Goal: Transaction & Acquisition: Purchase product/service

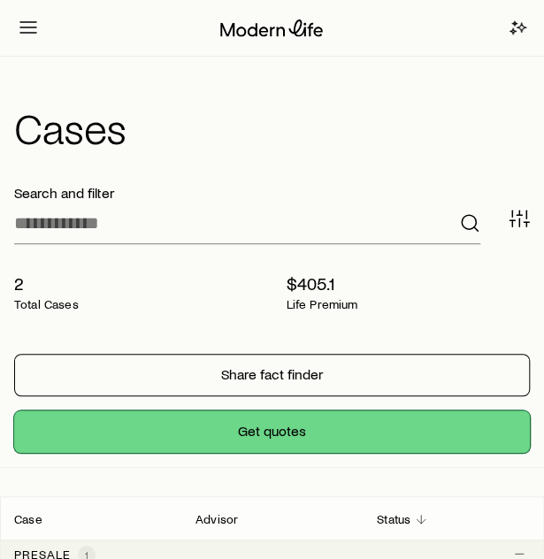
click at [276, 423] on button "Get quotes" at bounding box center [272, 431] width 516 height 42
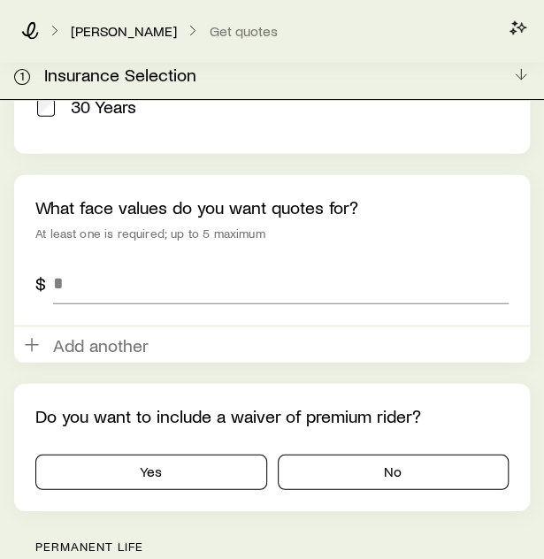
scroll to position [921, 0]
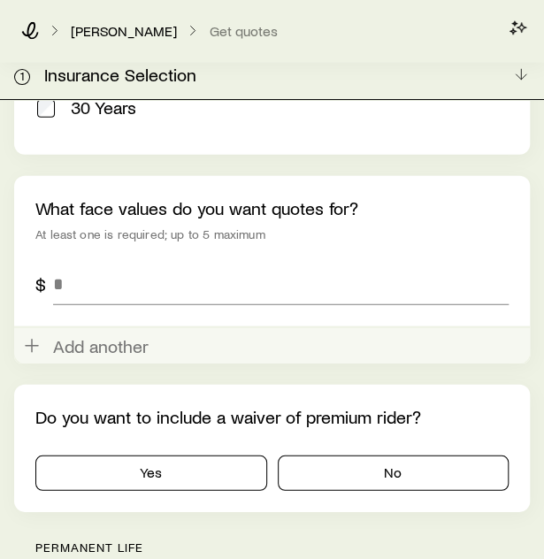
click at [26, 346] on line "button" at bounding box center [32, 346] width 12 height 0
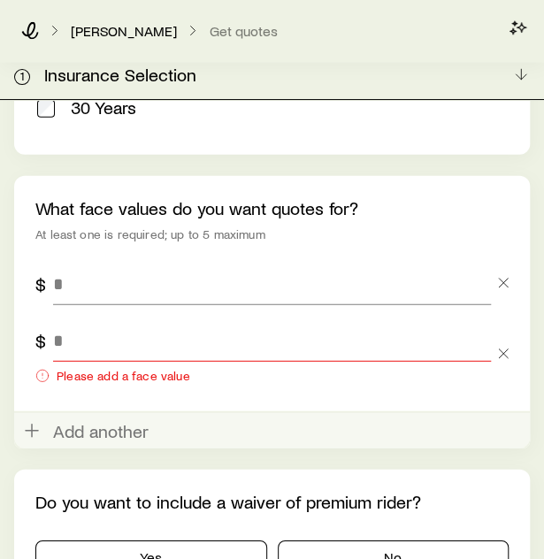
click at [33, 358] on div "What face values do you want quotes for? At least one is required; up to 5 maxi…" at bounding box center [272, 312] width 516 height 272
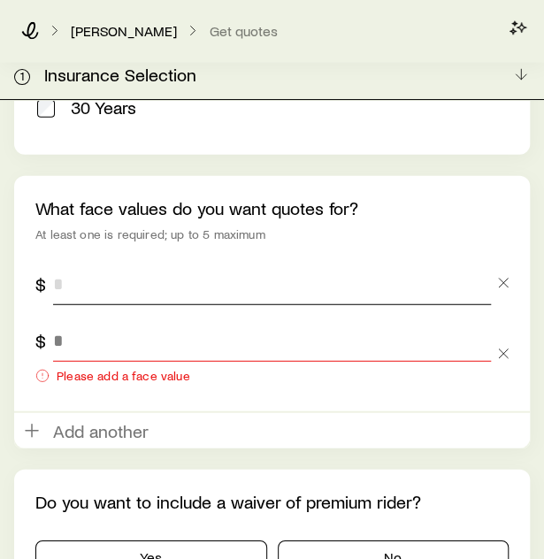
click at [79, 263] on input "tel" at bounding box center [272, 284] width 438 height 42
type input "*******"
click at [65, 319] on input "tel" at bounding box center [272, 340] width 438 height 42
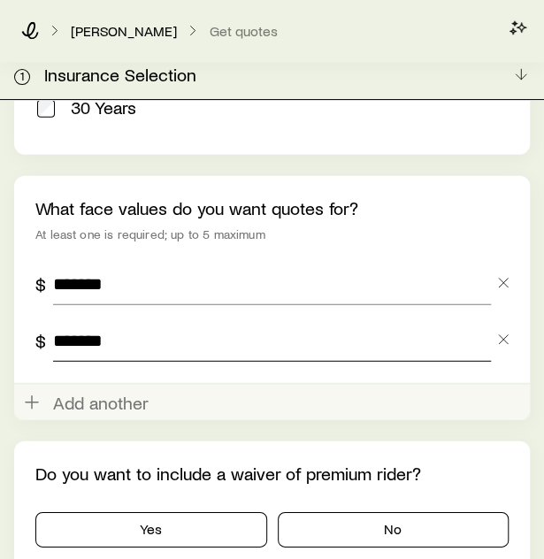
type input "*******"
click at [34, 403] on line "button" at bounding box center [32, 403] width 12 height 0
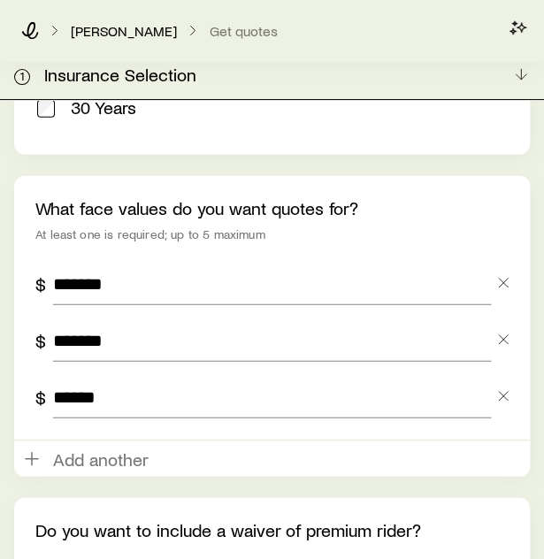
type input "******"
click at [28, 498] on div "Do you want to include a waiver of premium rider? Yes No" at bounding box center [272, 561] width 516 height 127
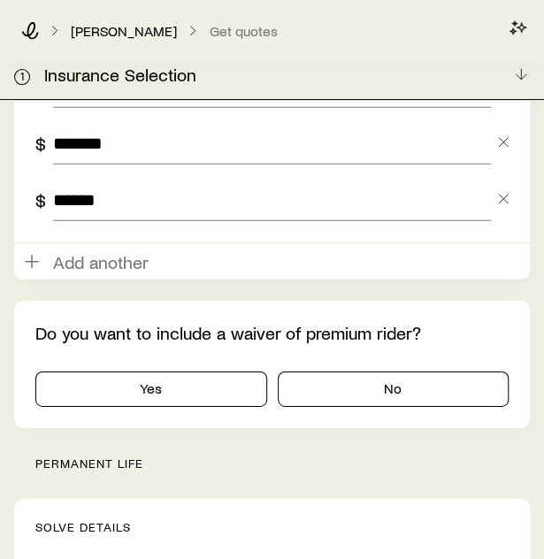
scroll to position [1122, 0]
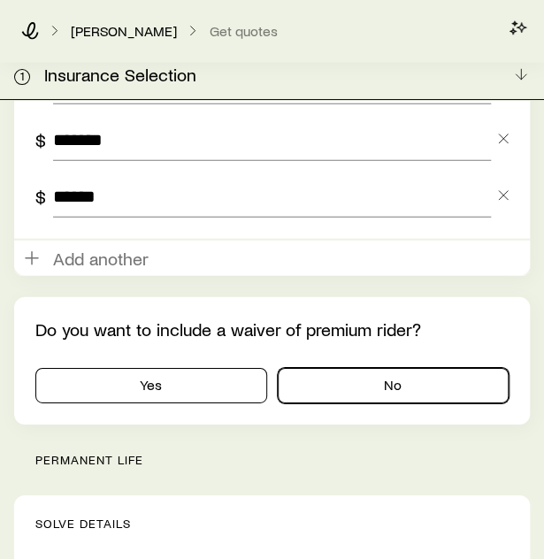
click at [345, 368] on button "No" at bounding box center [394, 385] width 232 height 35
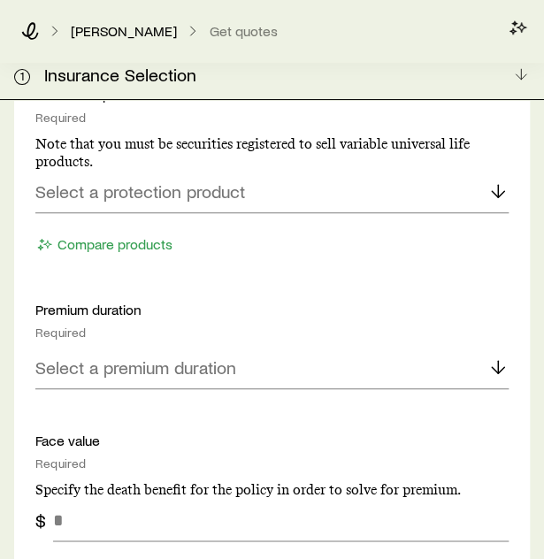
scroll to position [1759, 0]
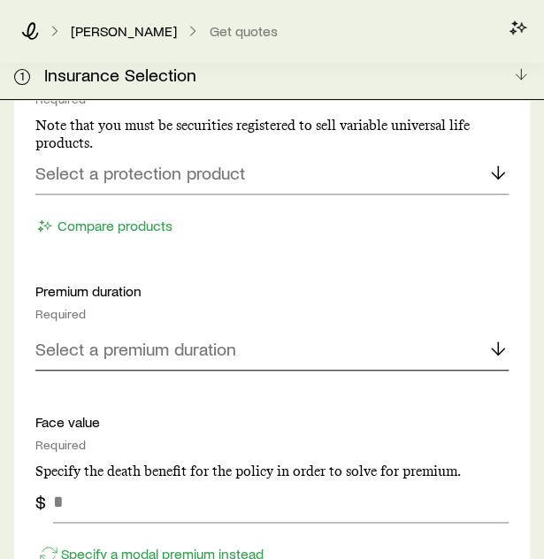
click at [235, 328] on div "Select a premium duration" at bounding box center [271, 349] width 473 height 42
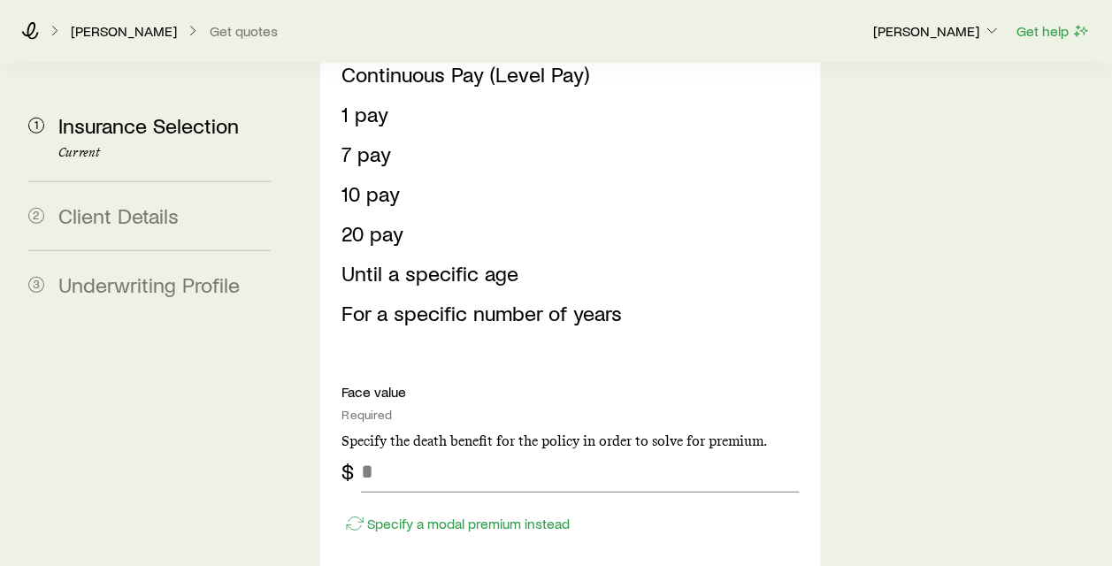
scroll to position [2393, 0]
click at [416, 259] on span "Until a specific age" at bounding box center [429, 272] width 177 height 26
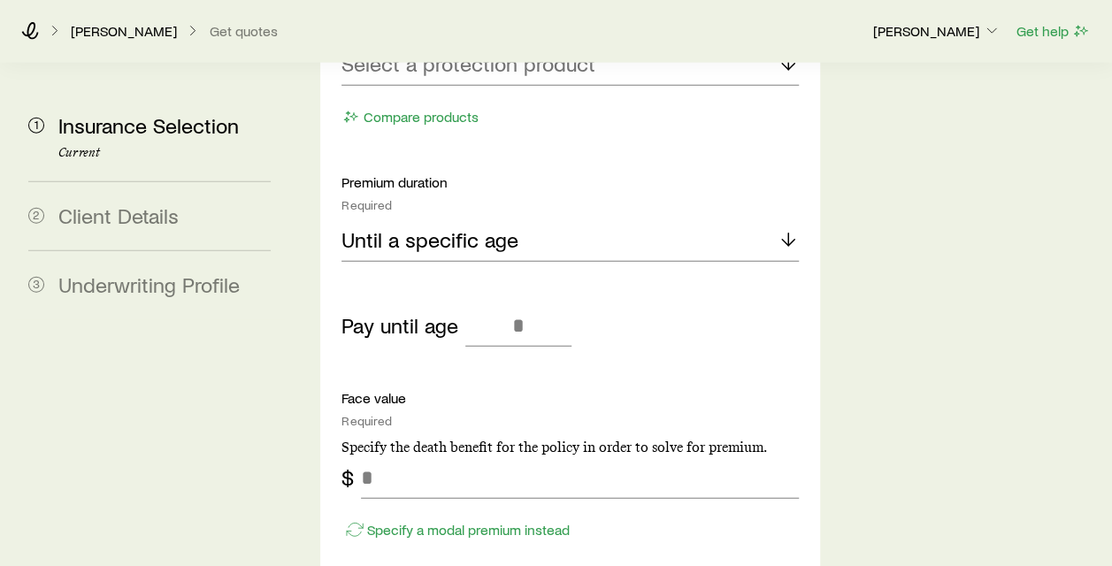
scroll to position [2177, 0]
click at [519, 305] on input "tel" at bounding box center [518, 326] width 106 height 42
type input "**"
click at [556, 500] on div "Specify a modal premium instead" at bounding box center [569, 522] width 456 height 45
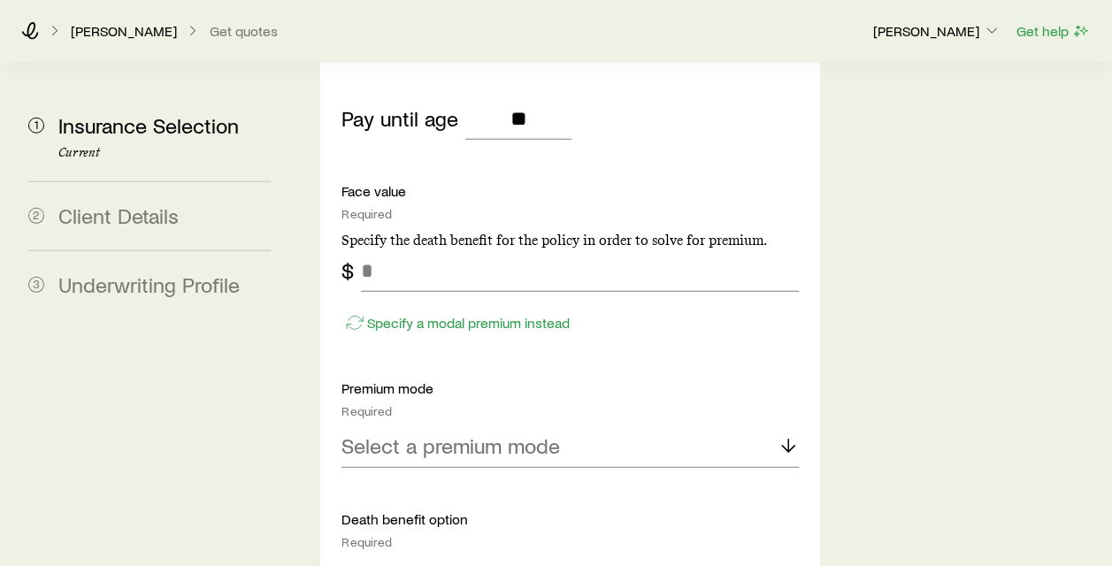
scroll to position [2390, 0]
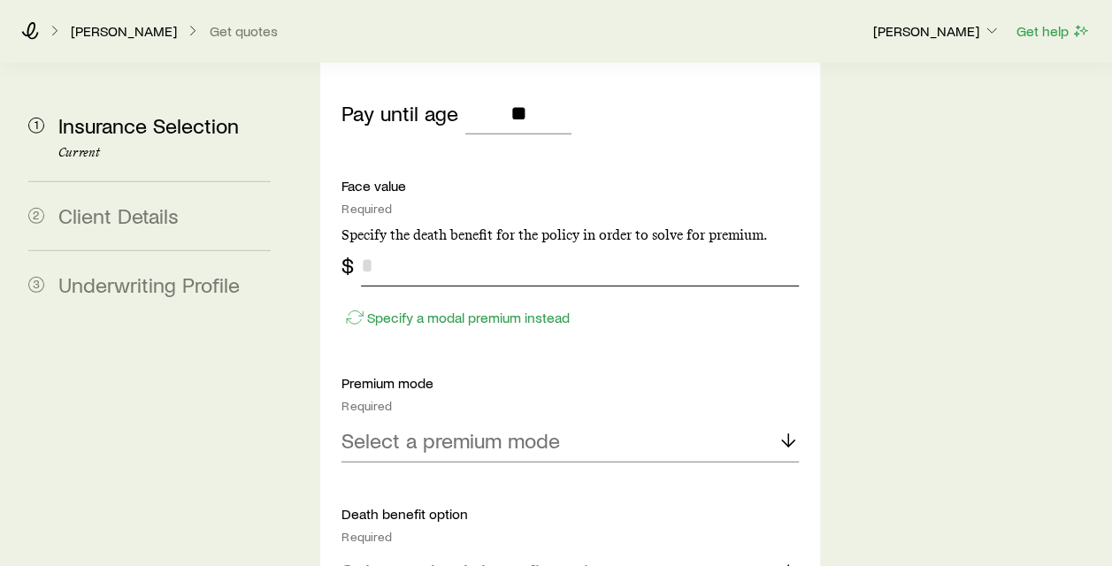
click at [541, 244] on input "tel" at bounding box center [579, 265] width 437 height 42
type input "******"
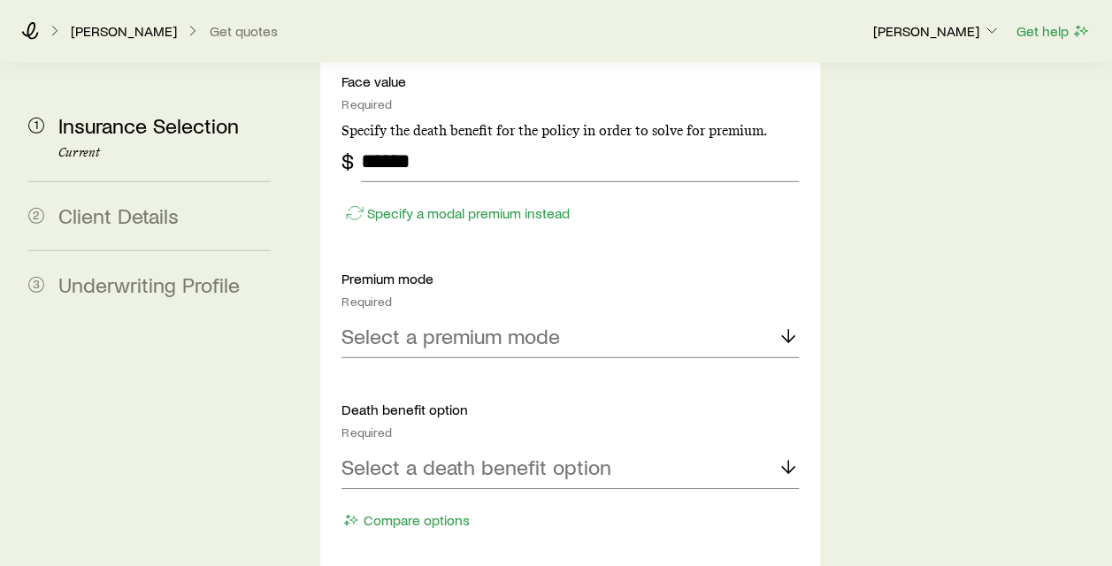
scroll to position [2498, 0]
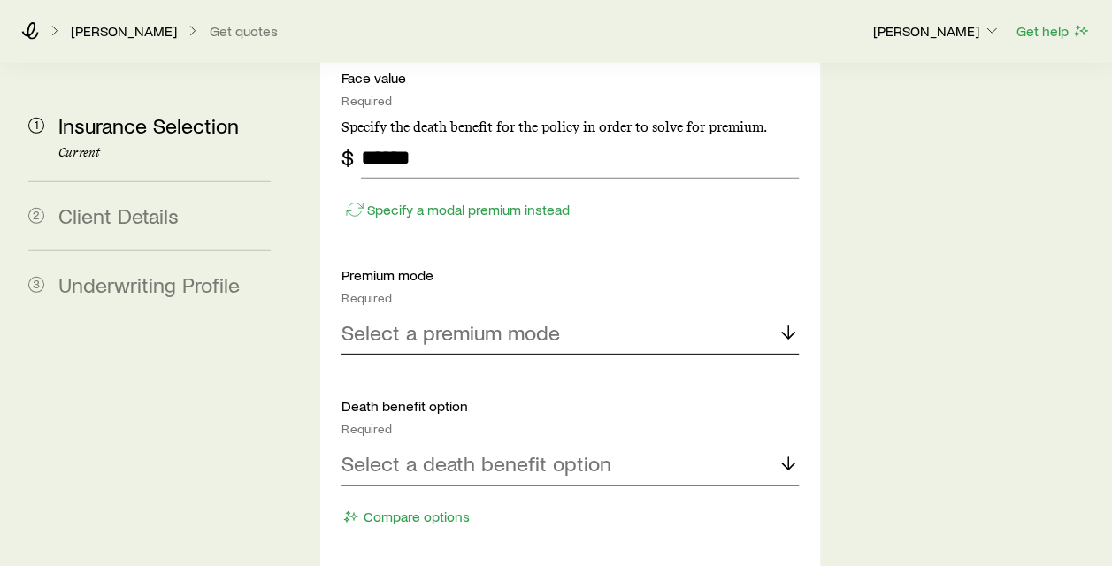
click at [556, 322] on icon at bounding box center [788, 332] width 21 height 21
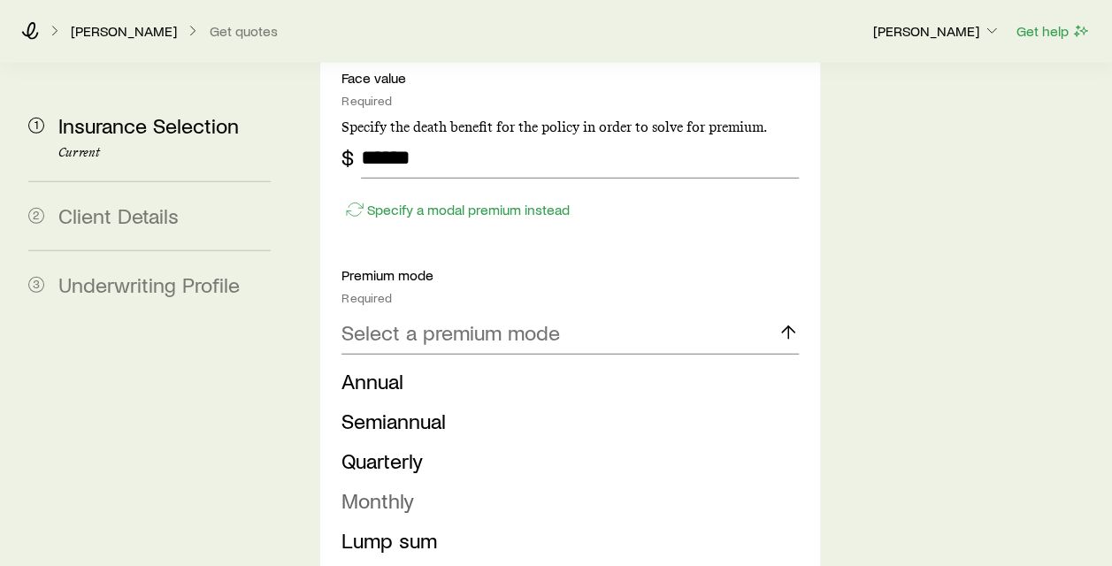
click at [398, 481] on li "Monthly" at bounding box center [564, 501] width 446 height 40
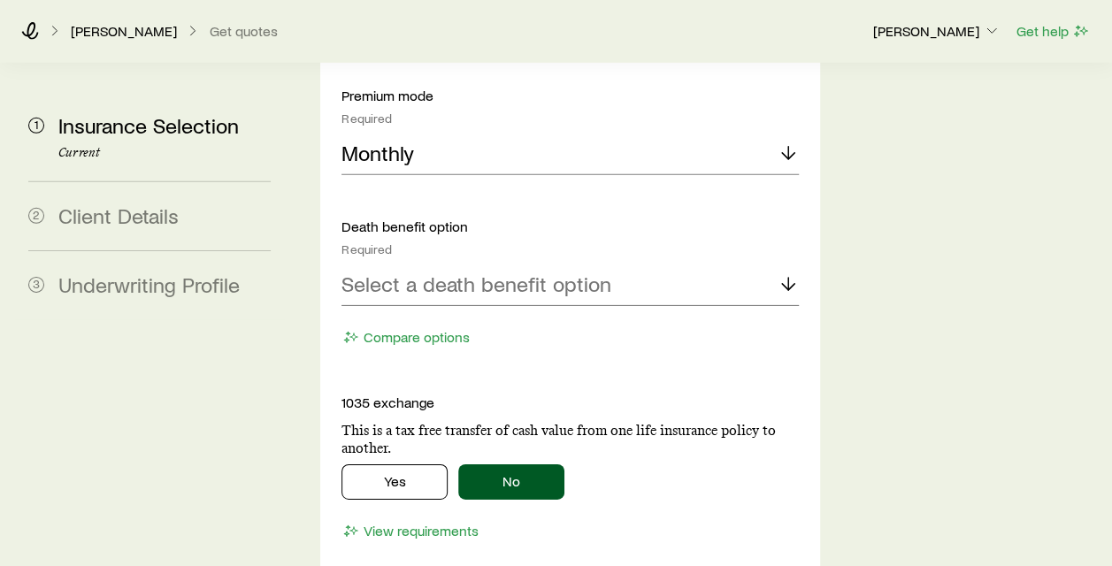
scroll to position [2679, 0]
click at [556, 180] on div "Solve Details Coverage goal Required Protection Accumulation Protection product…" at bounding box center [569, 69] width 499 height 1641
click at [556, 272] on icon at bounding box center [788, 282] width 21 height 21
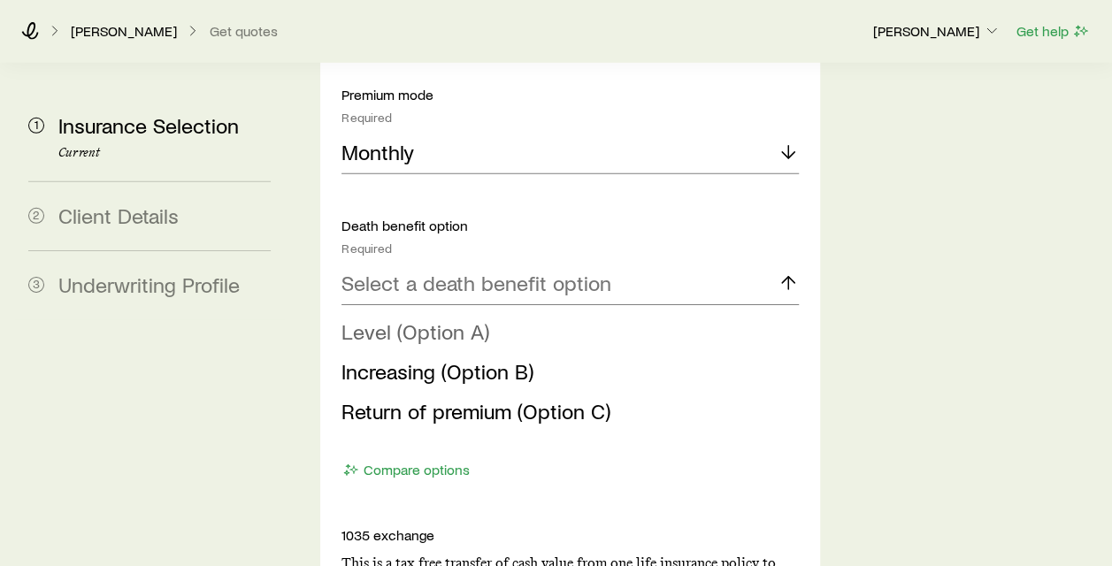
click at [456, 318] on span "Level (Option A)" at bounding box center [415, 331] width 148 height 26
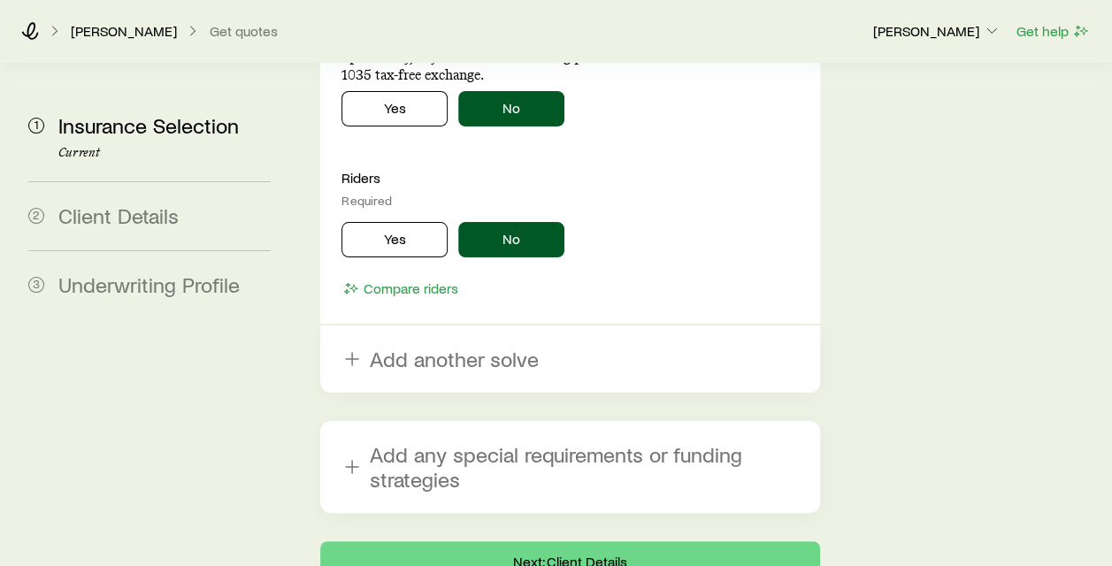
scroll to position [3259, 0]
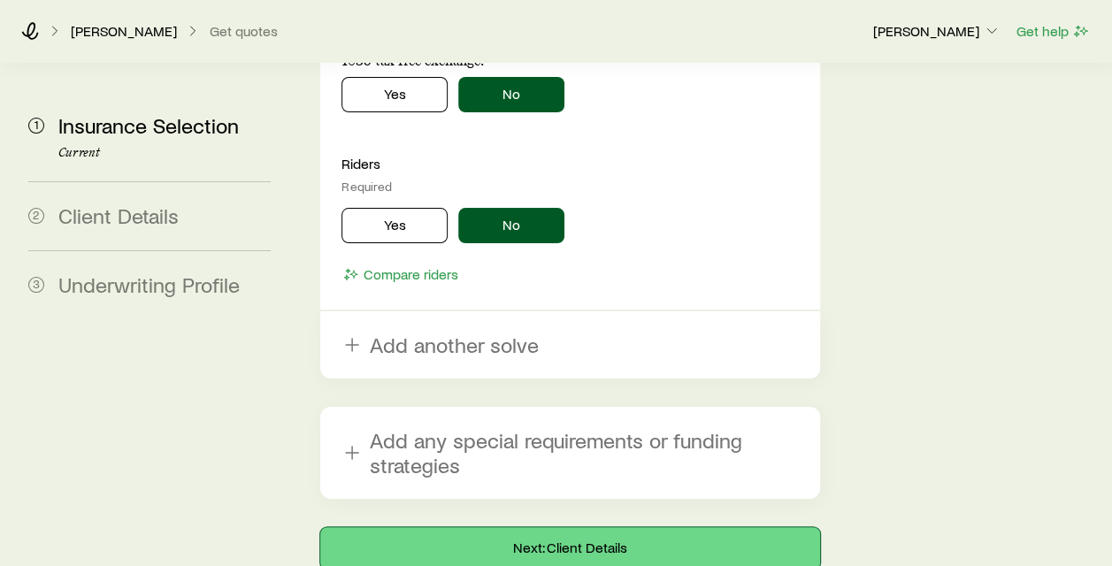
click at [556, 527] on button "Next: Client Details" at bounding box center [569, 548] width 499 height 42
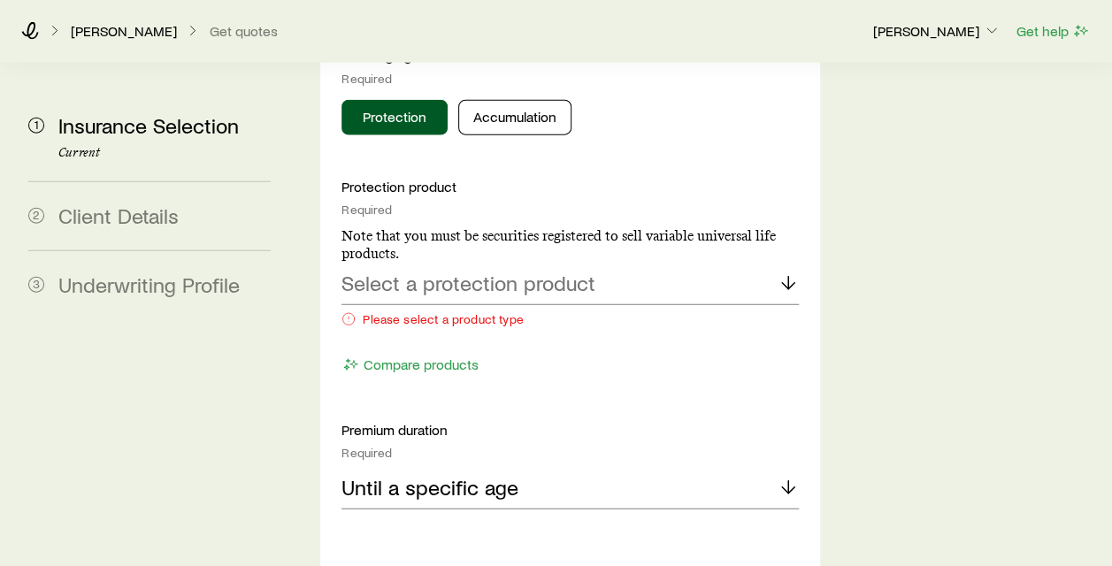
scroll to position [2031, 0]
click at [556, 271] on p "Select a protection product" at bounding box center [468, 283] width 254 height 25
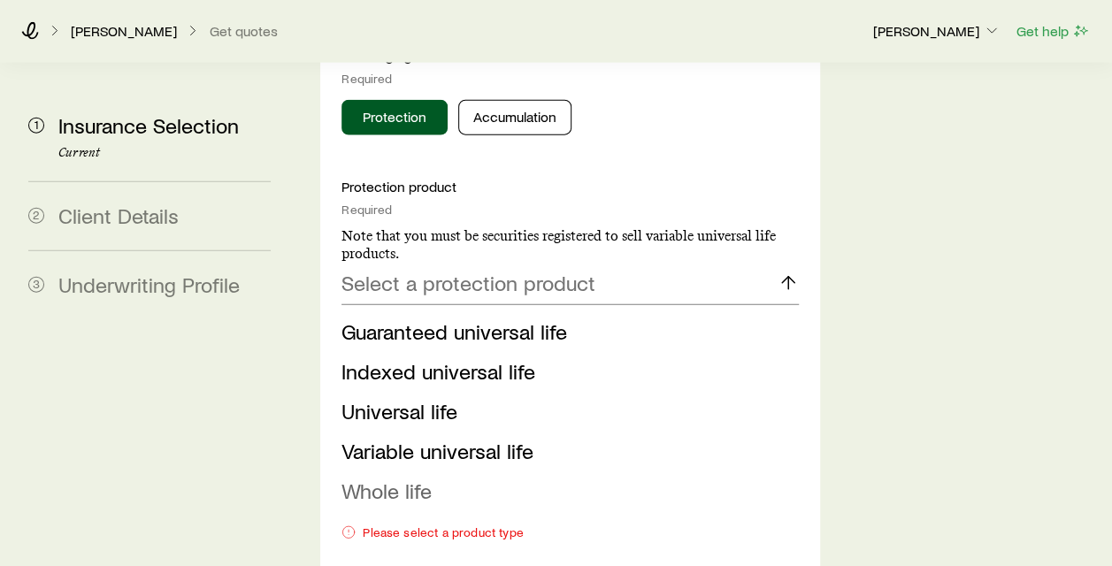
click at [421, 478] on span "Whole life" at bounding box center [386, 491] width 90 height 26
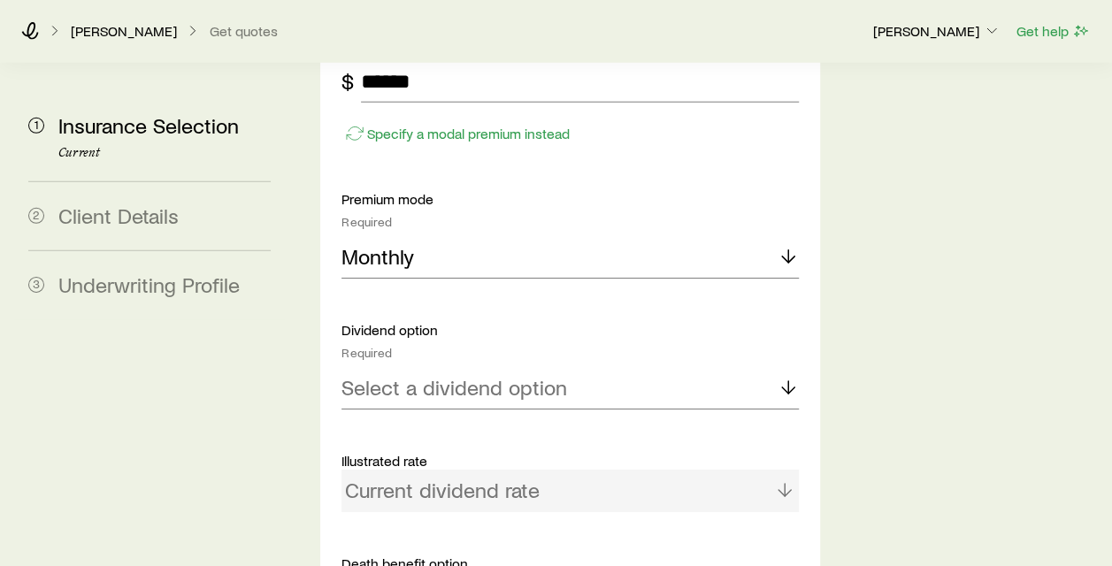
scroll to position [2652, 0]
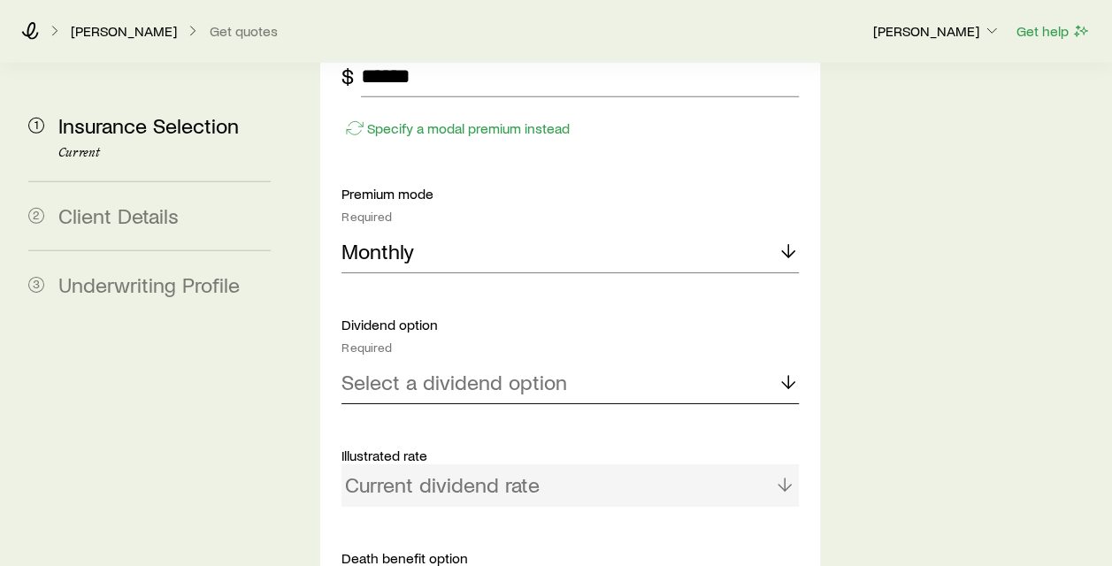
click at [556, 362] on div "Select a dividend option" at bounding box center [569, 383] width 456 height 42
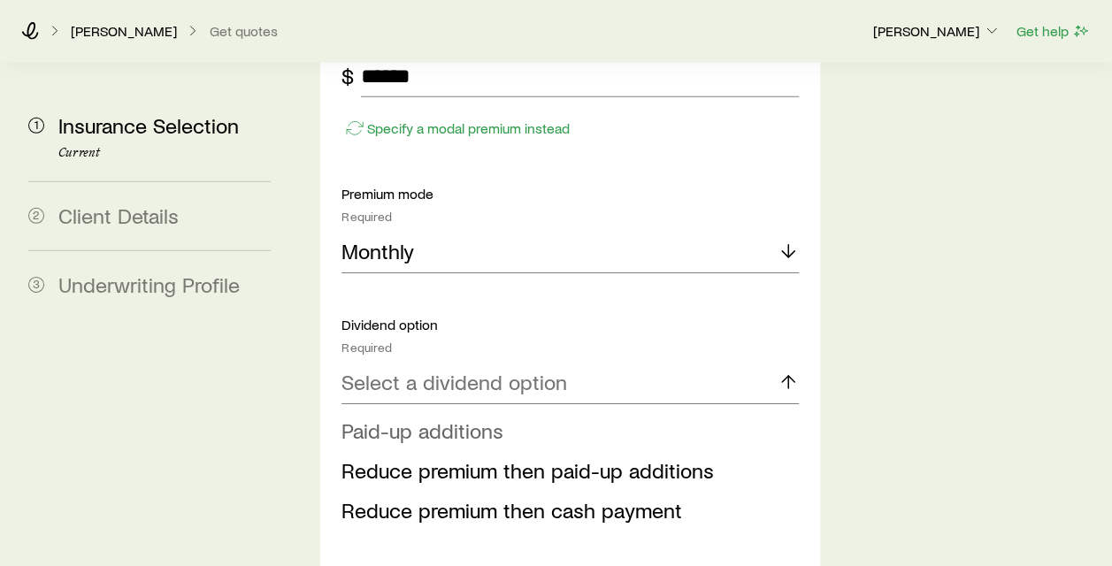
click at [478, 418] on span "Paid-up additions" at bounding box center [422, 431] width 162 height 26
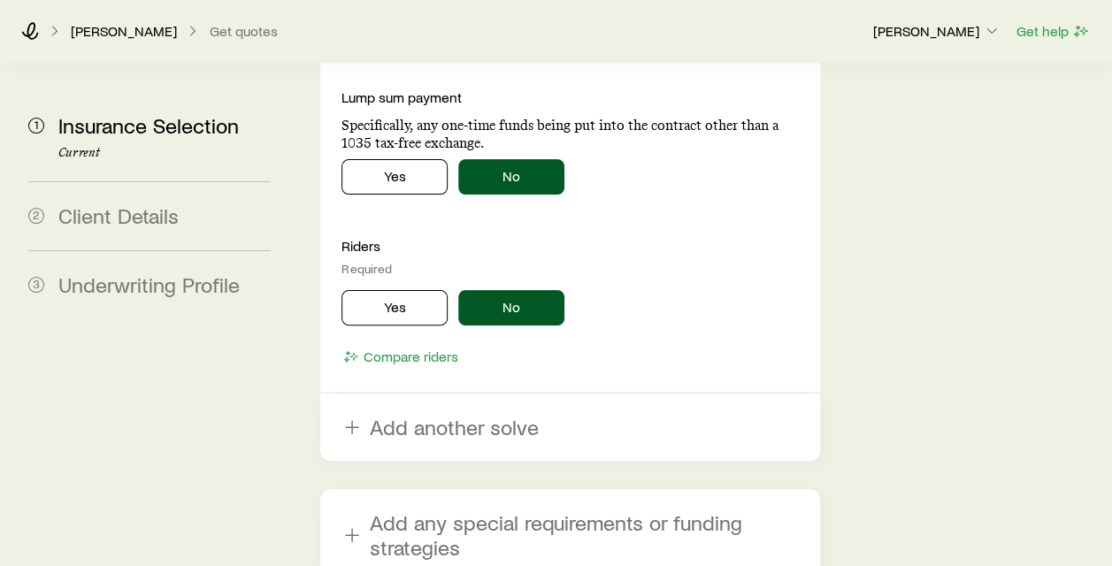
scroll to position [3538, 0]
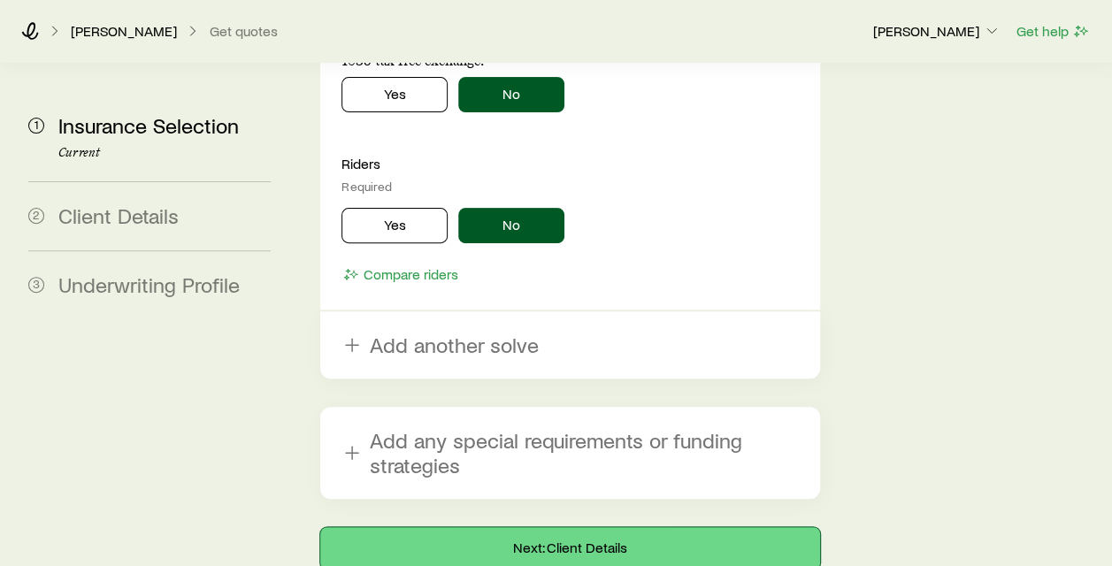
click at [556, 527] on button "Next: Client Details" at bounding box center [569, 548] width 499 height 42
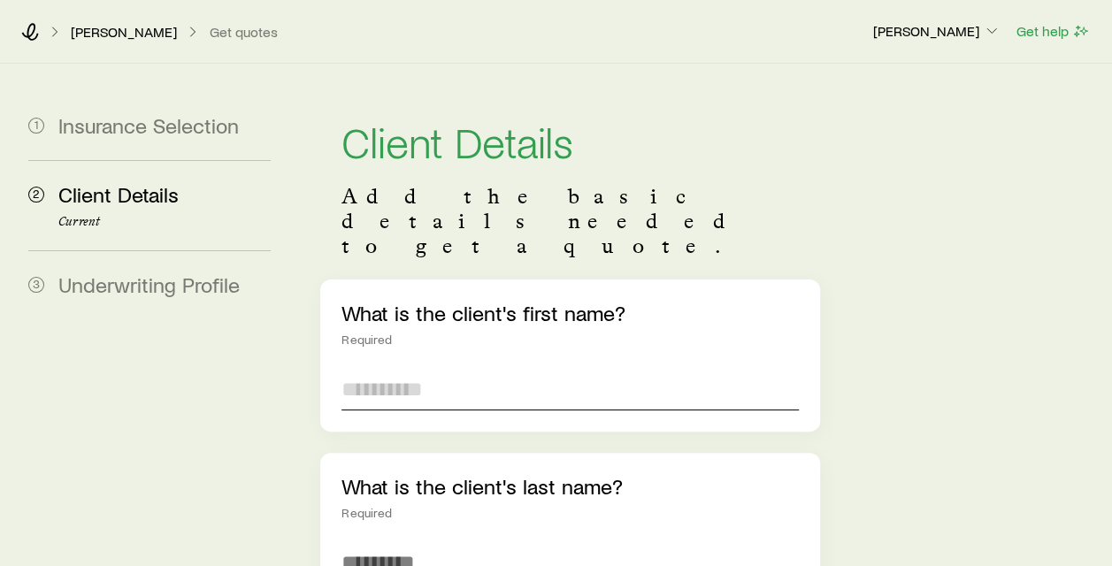
click at [518, 368] on input "text" at bounding box center [569, 389] width 456 height 42
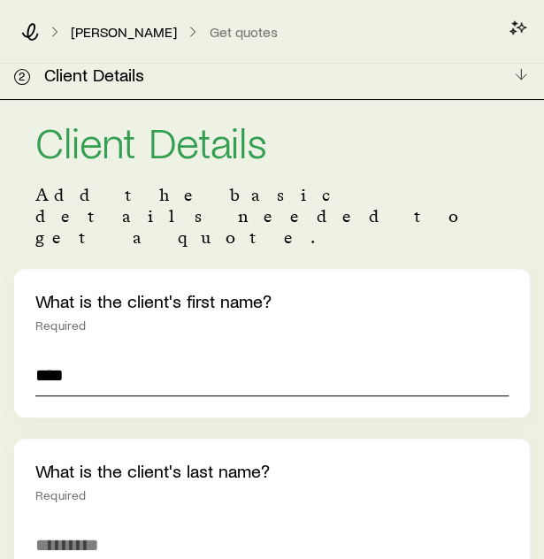
type input "****"
click at [62, 524] on input "text" at bounding box center [271, 545] width 473 height 42
click at [65, 524] on input "text" at bounding box center [271, 545] width 473 height 42
click at [64, 524] on input "text" at bounding box center [271, 545] width 473 height 42
type input "********"
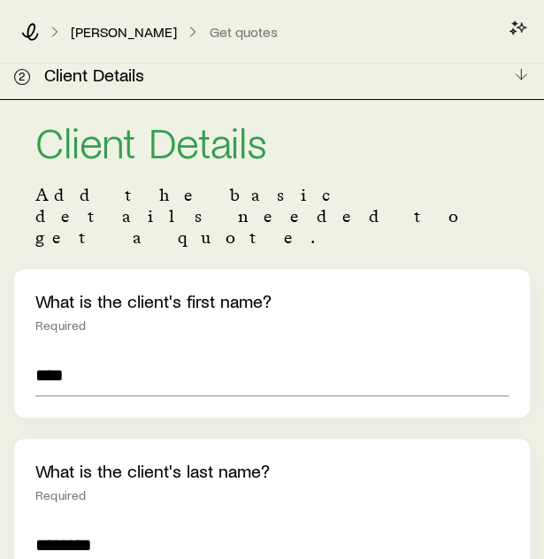
click at [341, 488] on div "Required" at bounding box center [271, 495] width 473 height 14
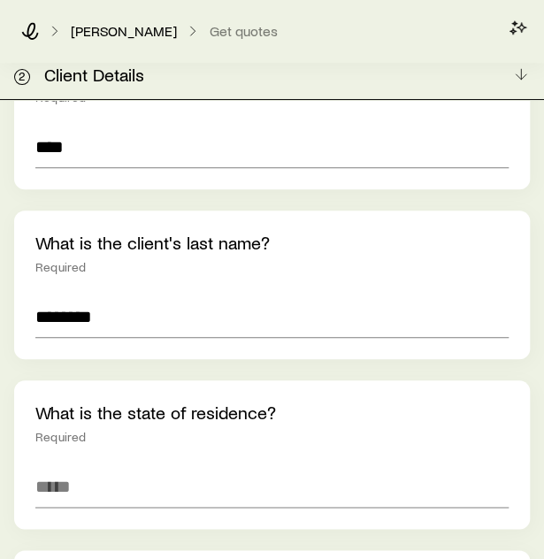
scroll to position [230, 0]
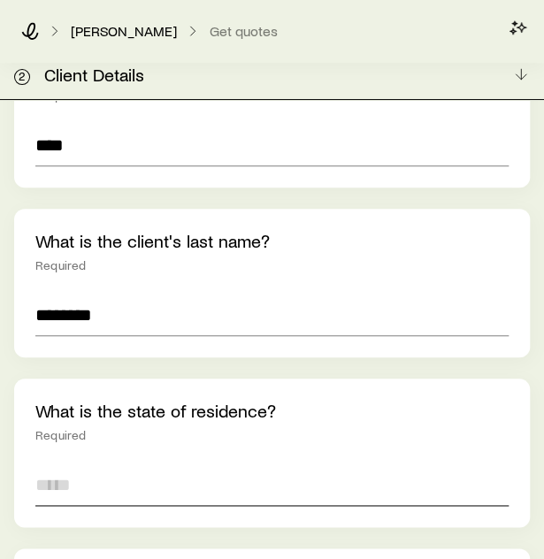
click at [284, 464] on input at bounding box center [271, 485] width 473 height 42
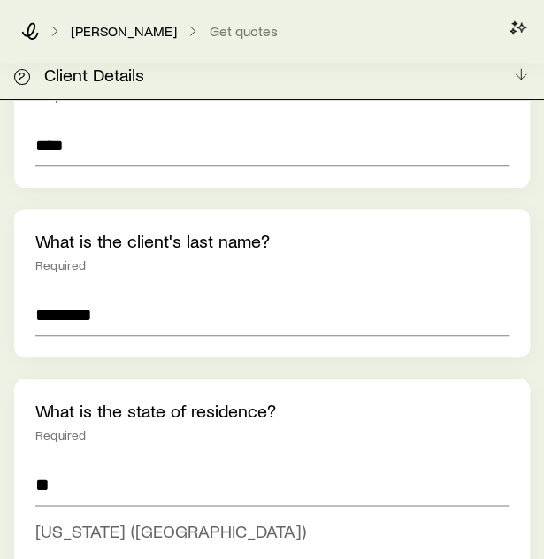
click at [159, 513] on li "[US_STATE] ([GEOGRAPHIC_DATA])" at bounding box center [266, 531] width 463 height 37
type input "**********"
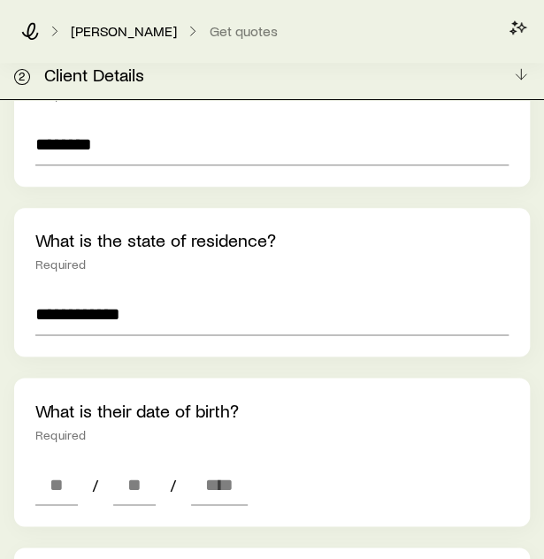
scroll to position [403, 0]
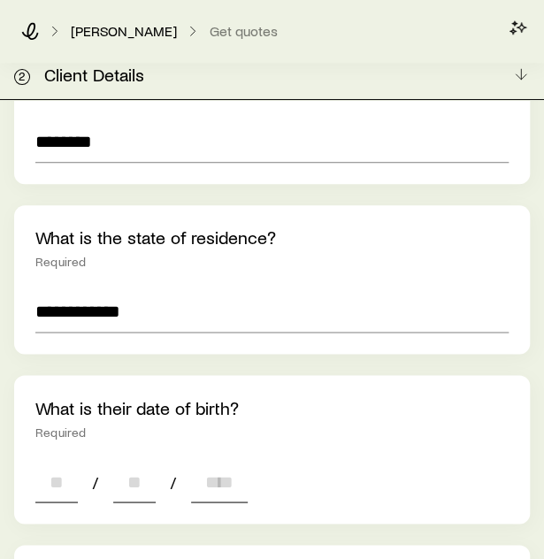
click at [65, 460] on input at bounding box center [56, 481] width 42 height 42
type input "**"
type input "****"
type input "*"
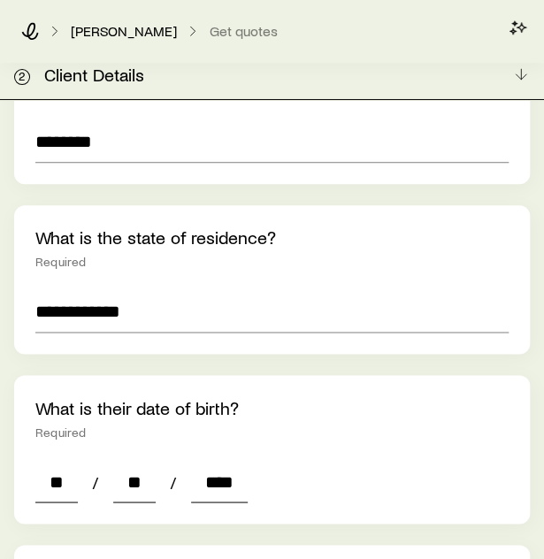
type input "*"
type input "****"
click at [409, 460] on div "* / * / ****" at bounding box center [271, 481] width 473 height 42
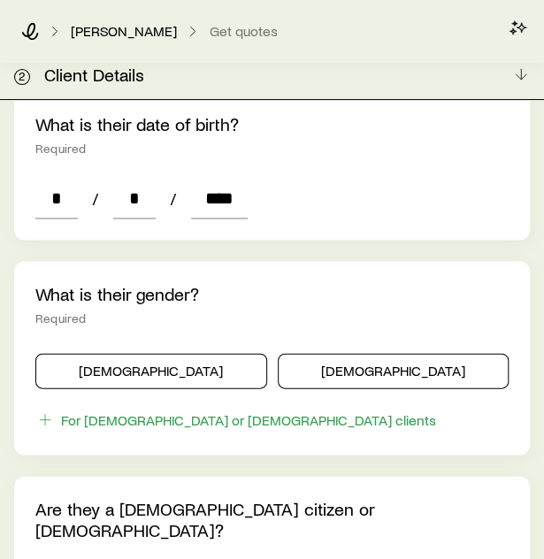
scroll to position [690, 0]
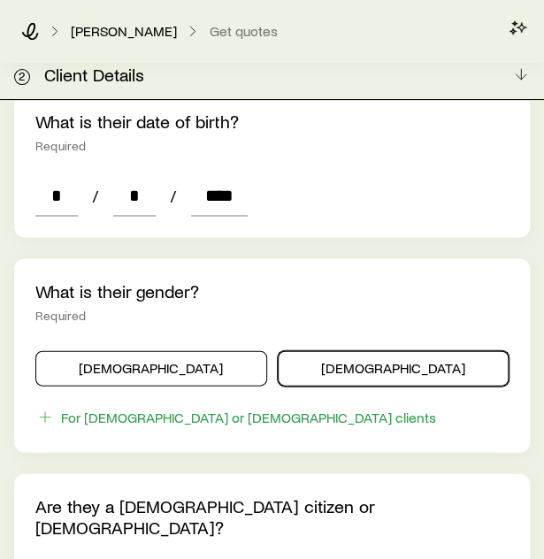
click at [395, 350] on button "[DEMOGRAPHIC_DATA]" at bounding box center [394, 367] width 232 height 35
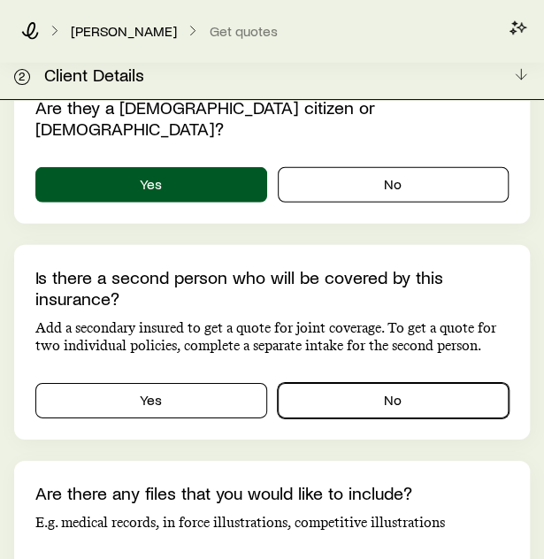
click at [395, 383] on button "No" at bounding box center [394, 400] width 232 height 35
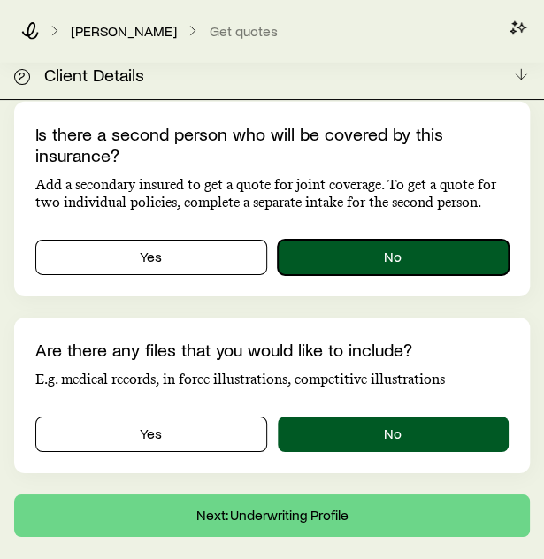
scroll to position [1245, 0]
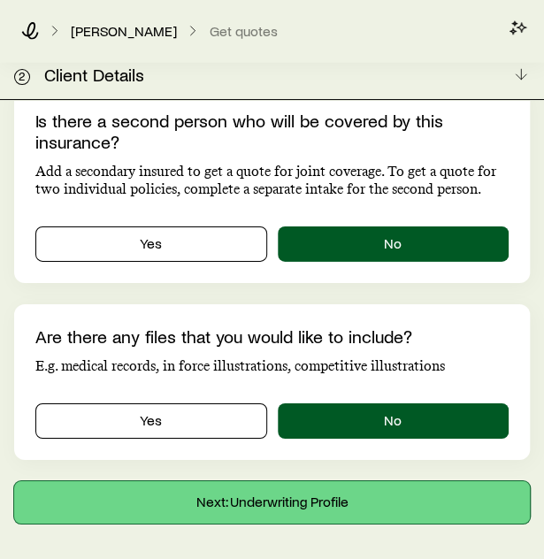
click at [259, 481] on button "Next: Underwriting Profile" at bounding box center [272, 502] width 516 height 42
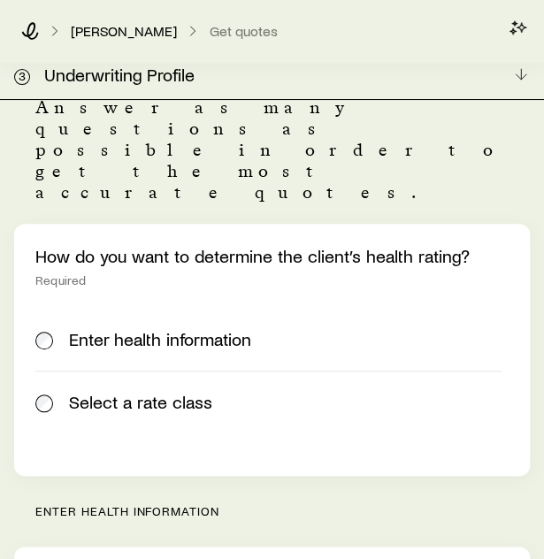
scroll to position [84, 0]
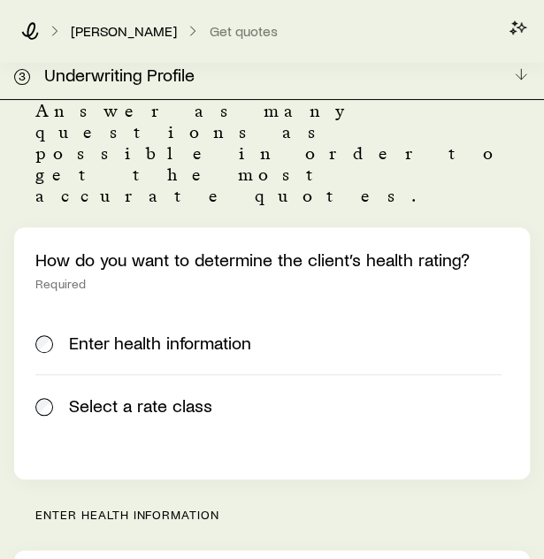
click at [140, 396] on span "Select a rate class" at bounding box center [140, 405] width 143 height 19
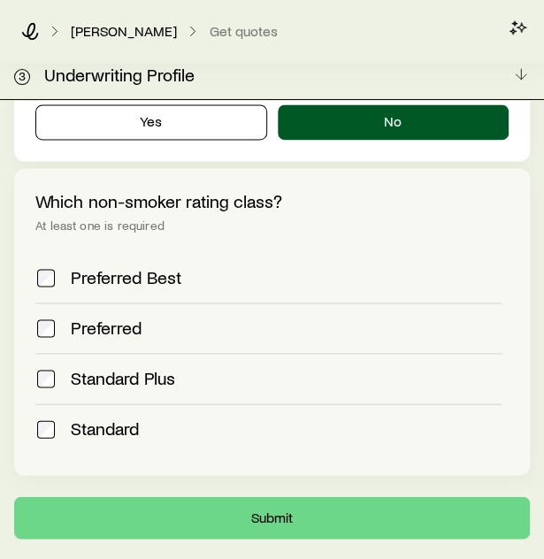
scroll to position [623, 0]
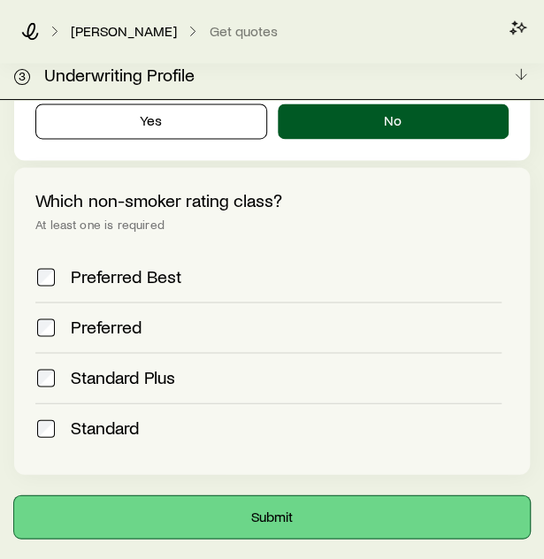
click at [249, 495] on button "Submit" at bounding box center [272, 516] width 516 height 42
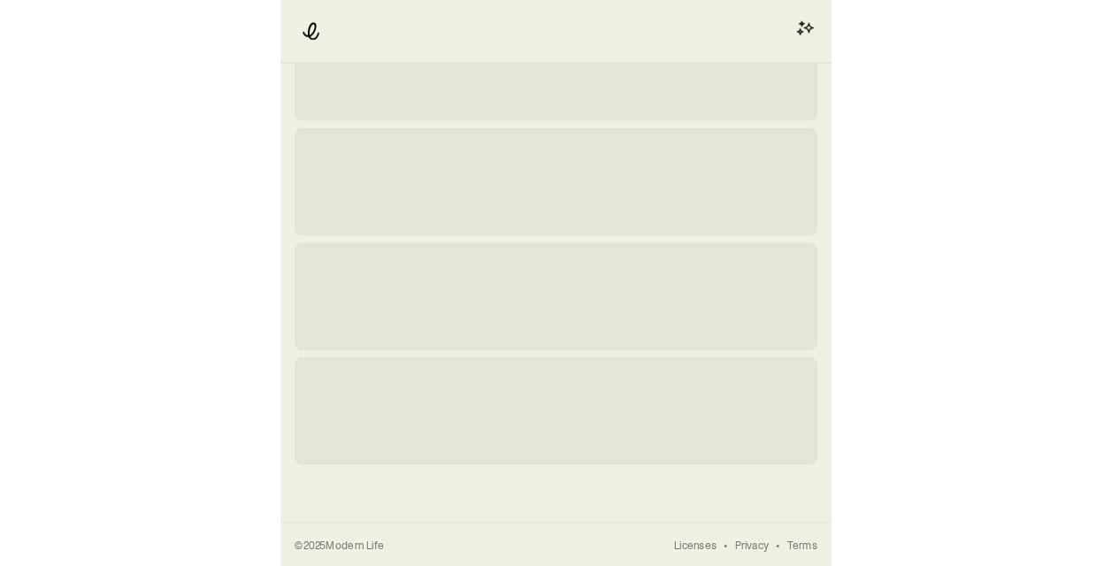
scroll to position [0, 0]
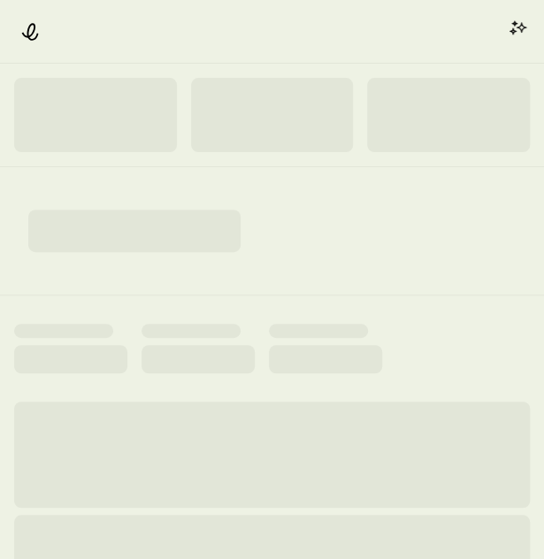
click at [416, 308] on div at bounding box center [272, 456] width 544 height 784
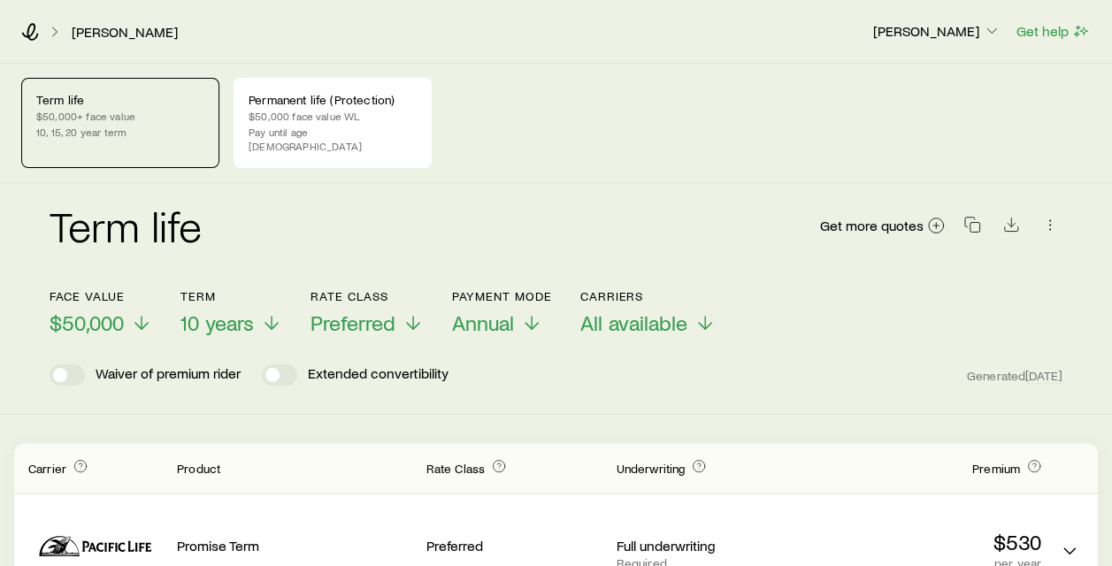
scroll to position [119, 0]
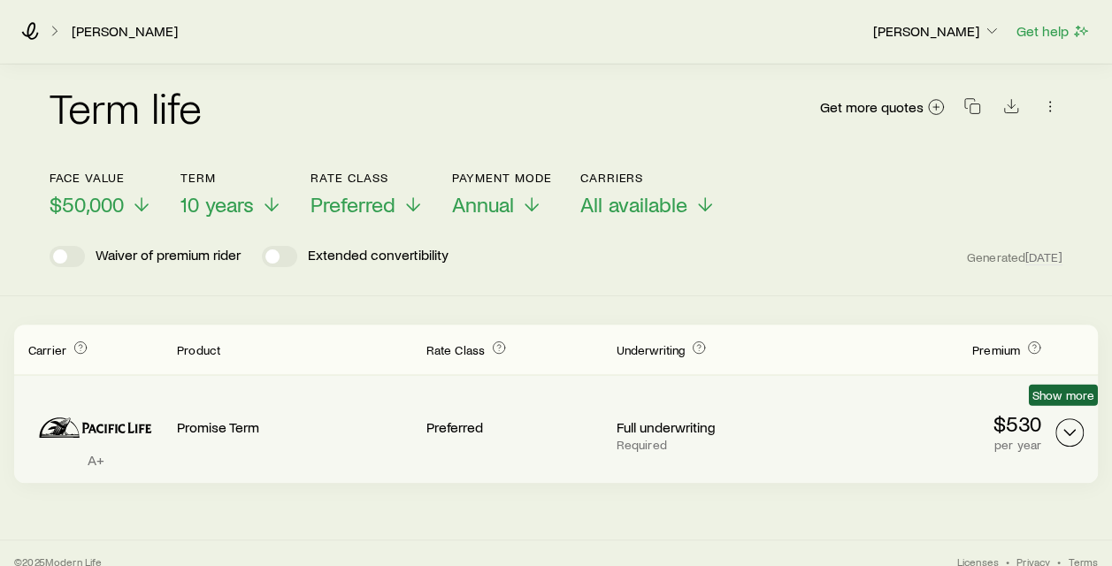
click at [556, 423] on icon "Term quotes" at bounding box center [1069, 432] width 21 height 21
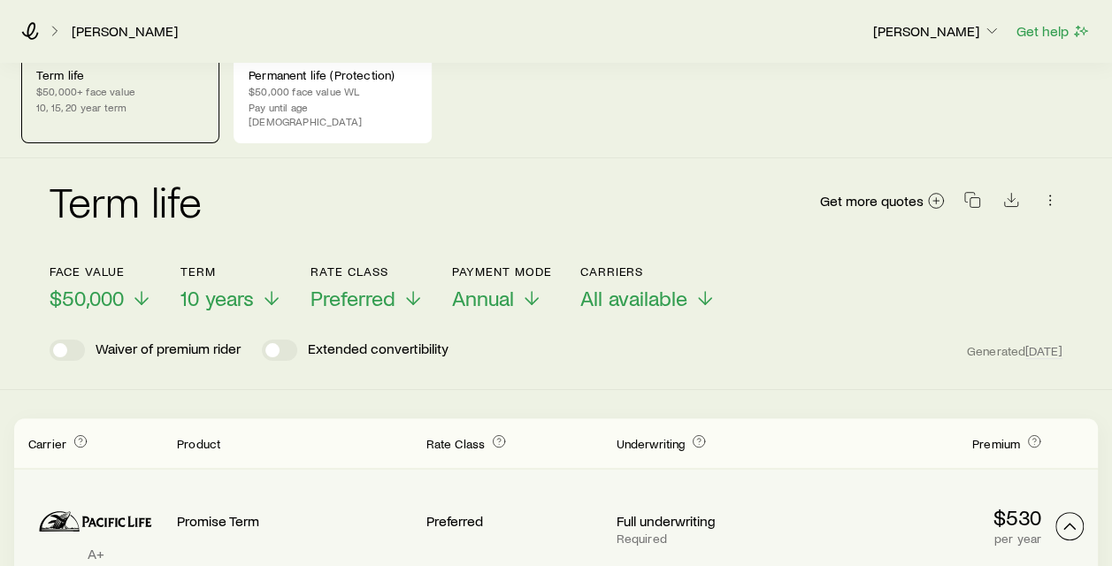
scroll to position [24, 0]
click at [340, 103] on p "Pay until age [DEMOGRAPHIC_DATA]" at bounding box center [333, 115] width 168 height 28
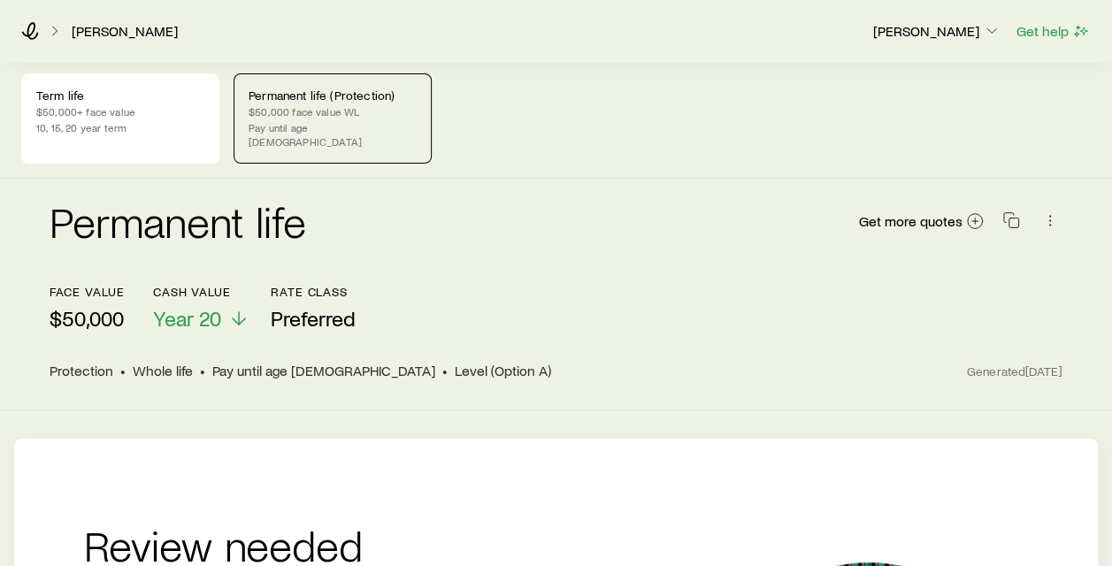
scroll to position [4, 0]
click at [100, 106] on p "$50,000+ face value" at bounding box center [120, 112] width 168 height 14
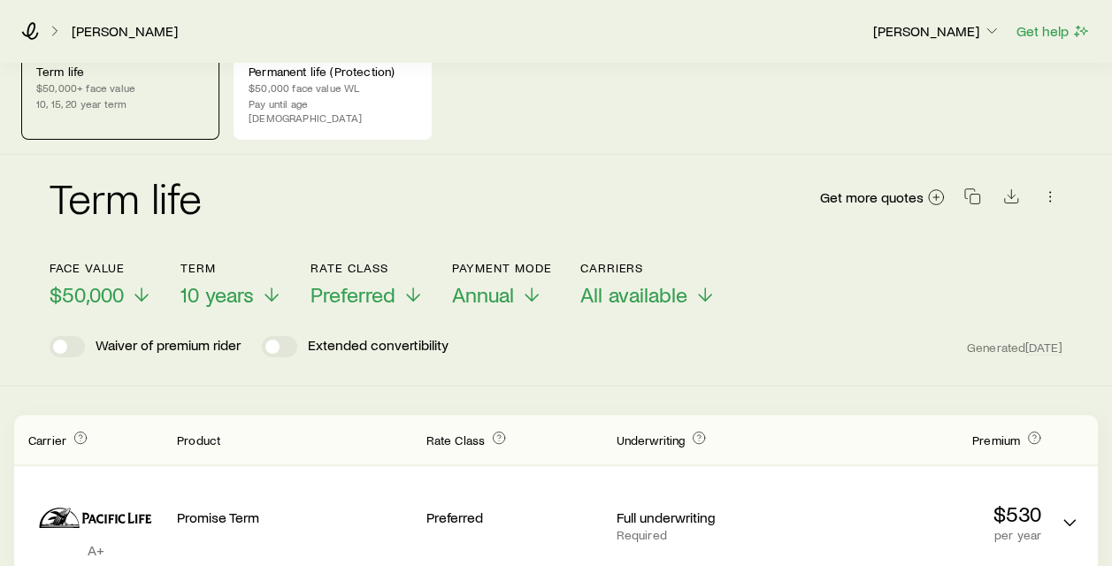
scroll to position [44, 0]
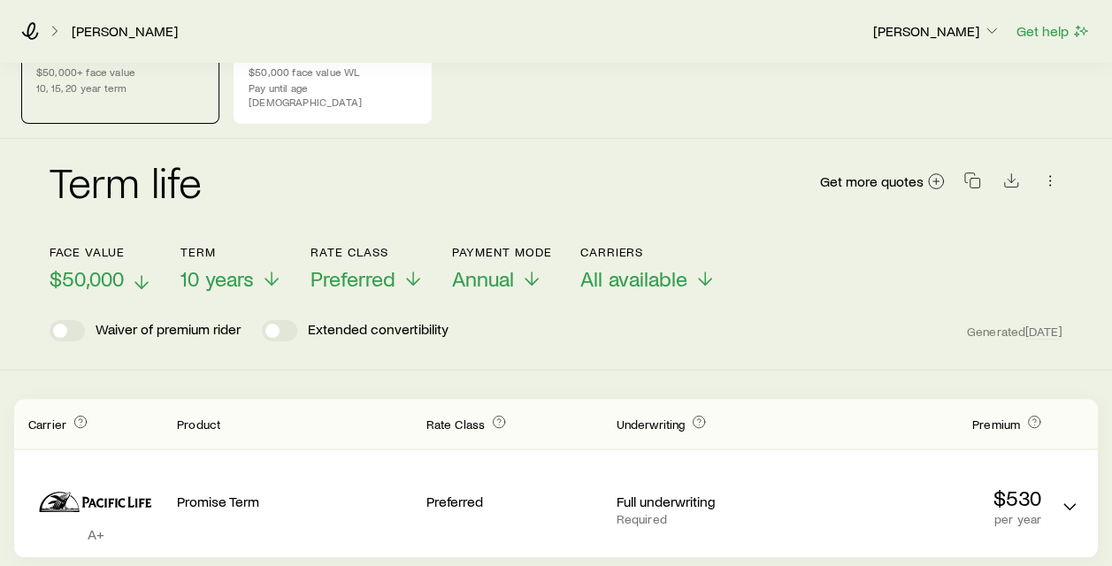
click at [142, 272] on icon at bounding box center [141, 282] width 21 height 21
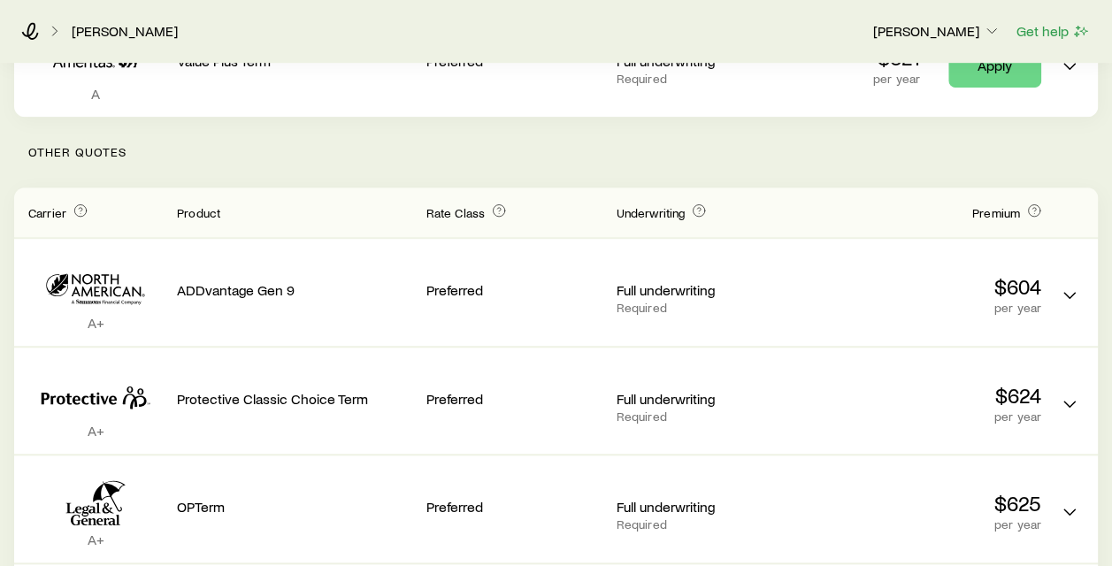
scroll to position [479, 0]
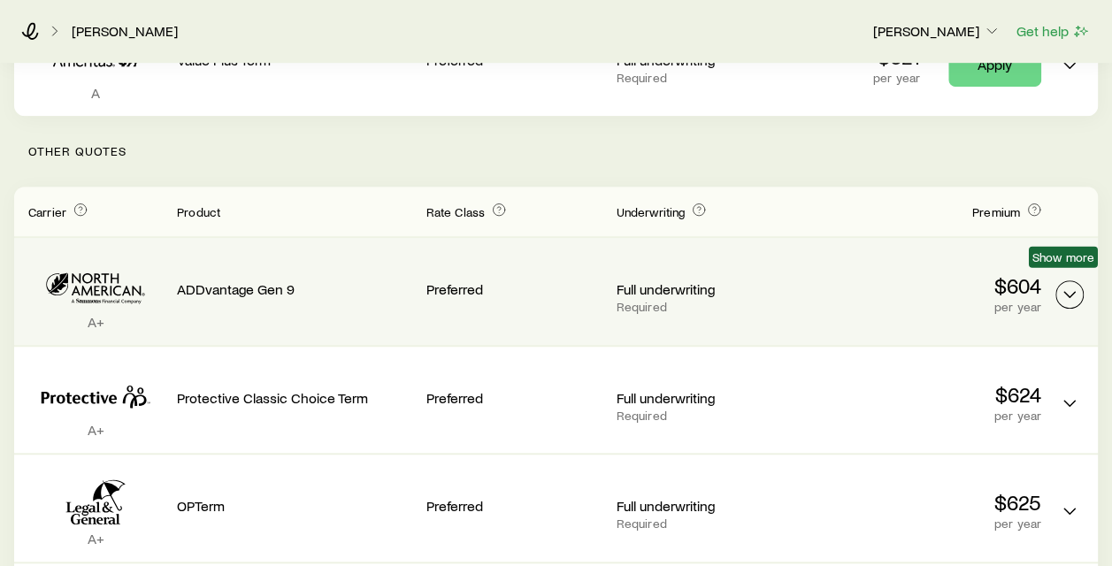
click at [556, 284] on icon "Term quotes" at bounding box center [1069, 294] width 21 height 21
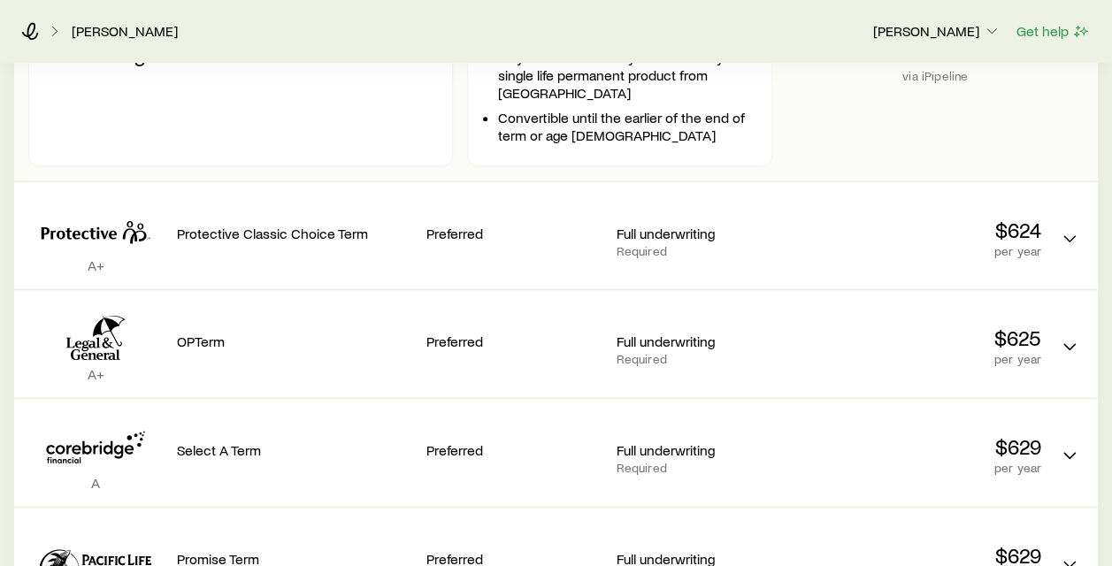
scroll to position [833, 0]
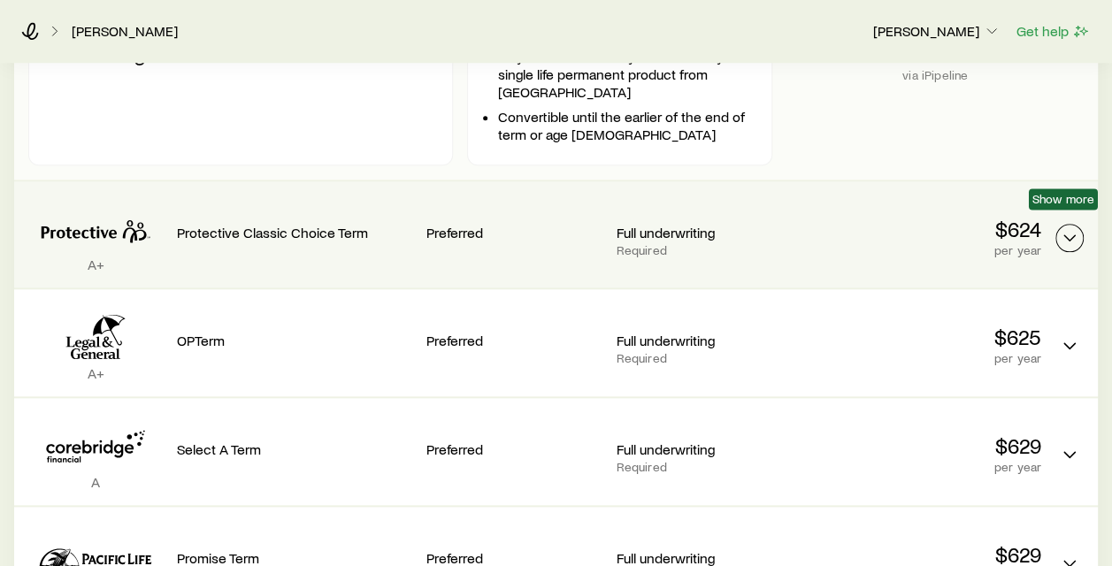
click at [556, 227] on icon "Term quotes" at bounding box center [1069, 237] width 21 height 21
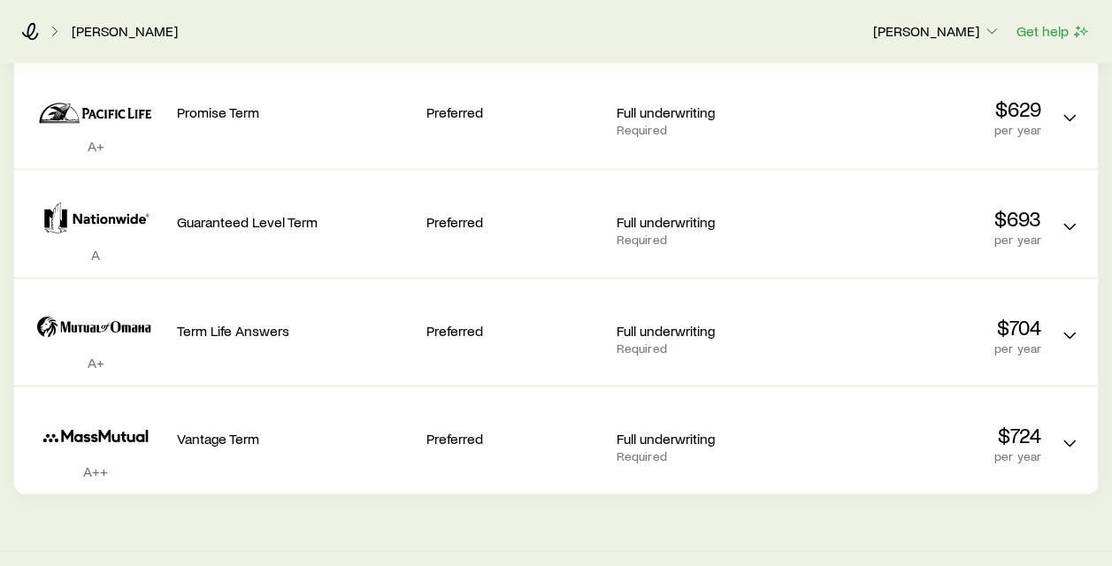
scroll to position [1532, 0]
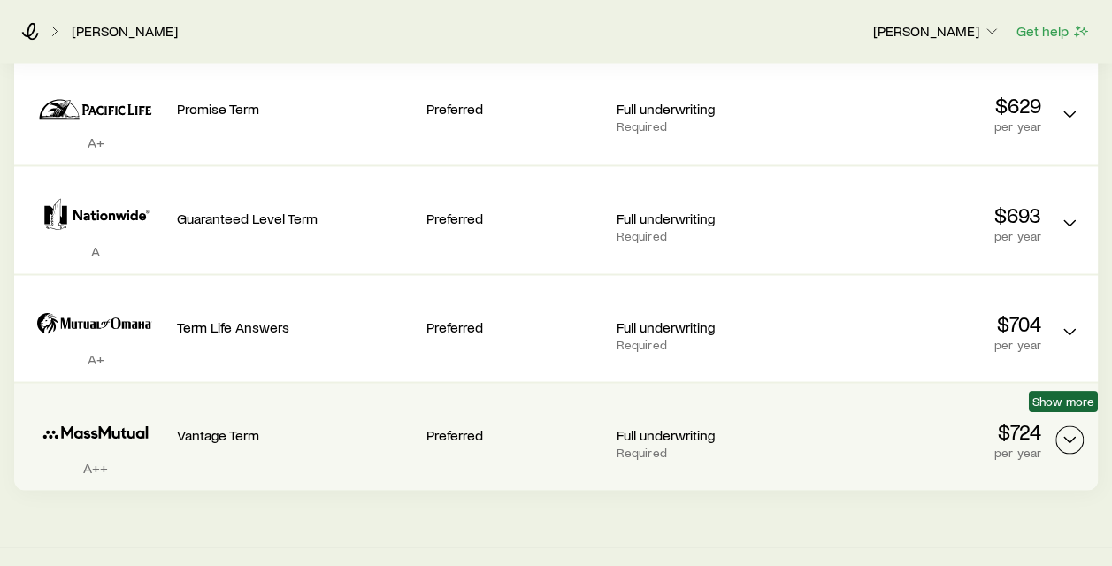
click at [556, 437] on polyline "Term quotes" at bounding box center [1069, 439] width 11 height 5
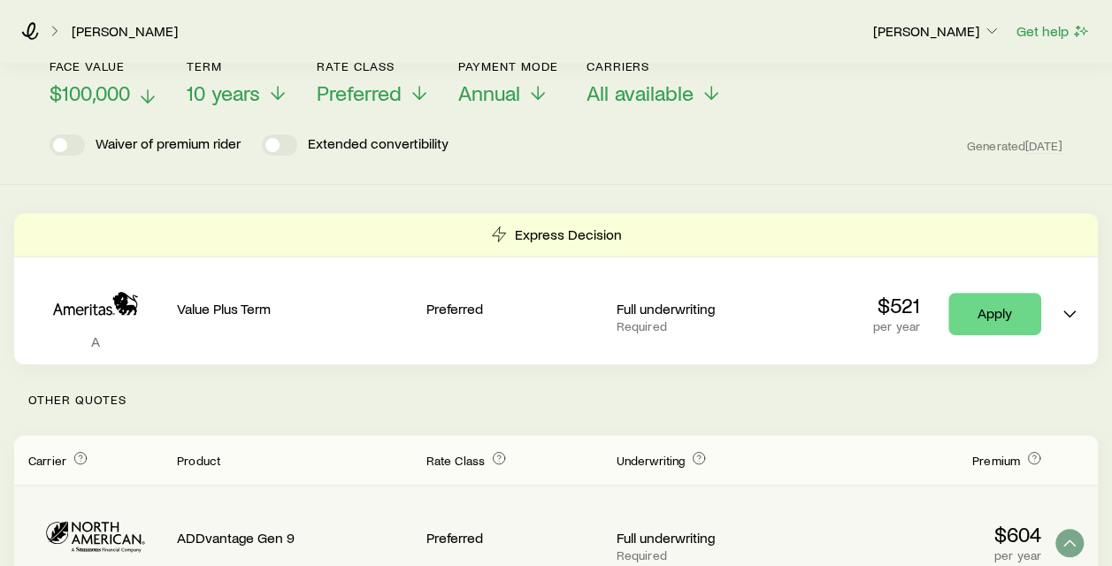
scroll to position [19, 0]
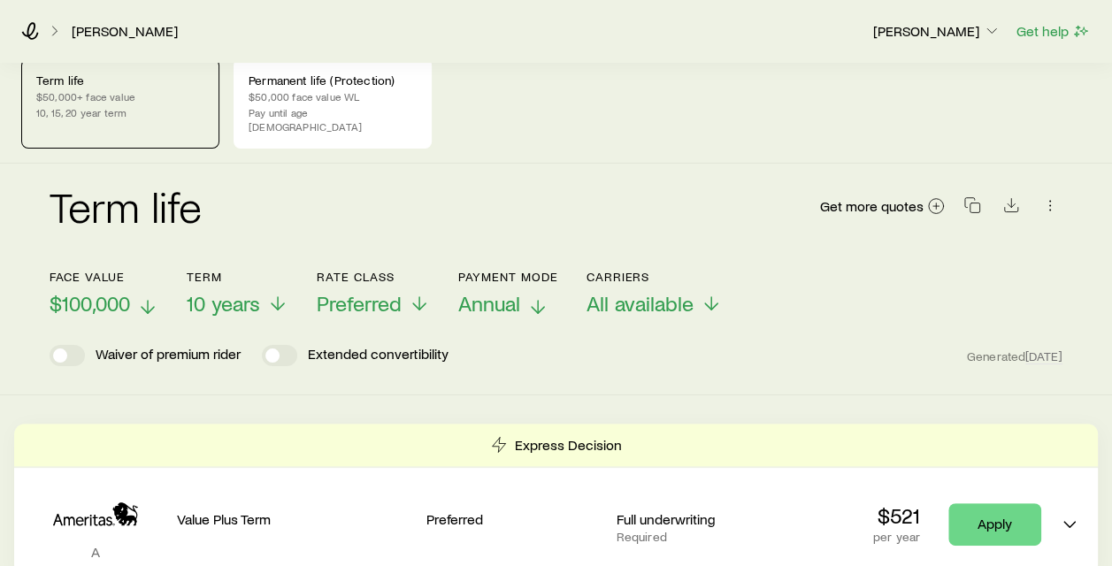
click at [479, 291] on span "Annual" at bounding box center [489, 303] width 62 height 25
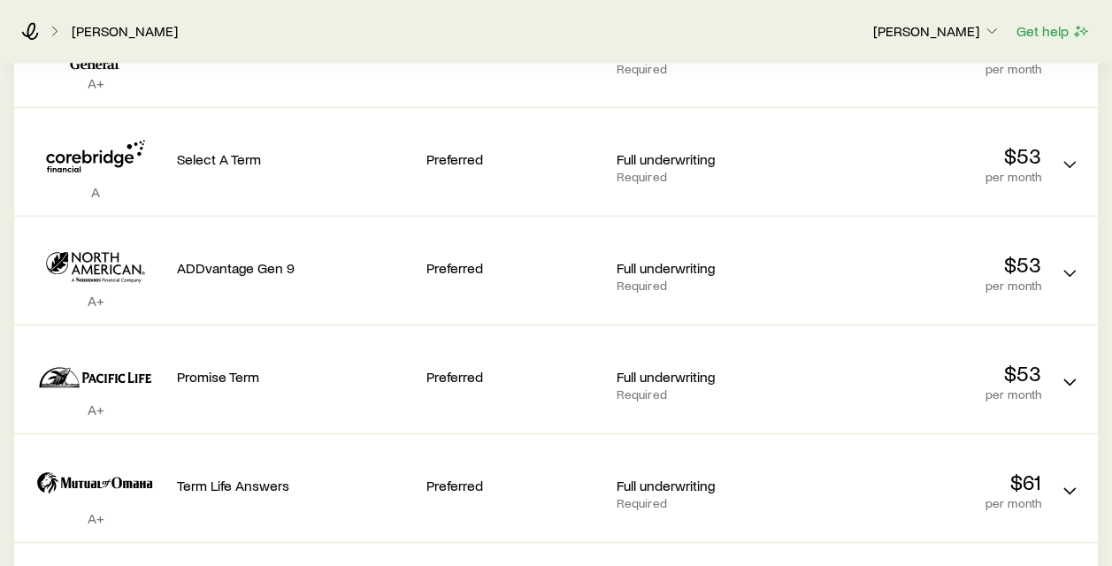
scroll to position [816, 0]
